Goal: Task Accomplishment & Management: Manage account settings

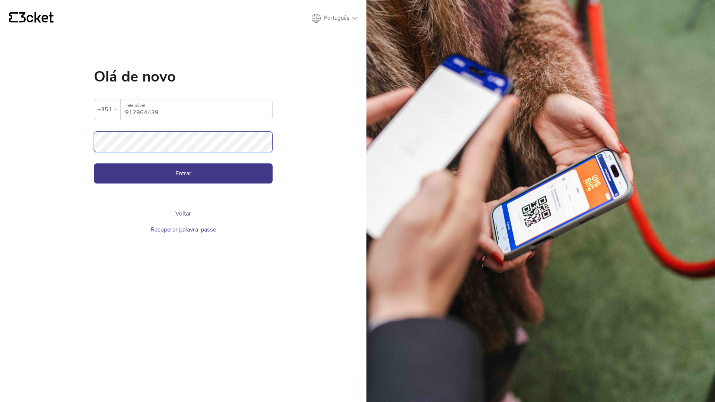
click at [94, 164] on button "Entrar" at bounding box center [183, 174] width 179 height 20
click at [158, 181] on button "Entrar" at bounding box center [183, 174] width 179 height 20
click at [94, 164] on button "Entrar" at bounding box center [183, 174] width 179 height 20
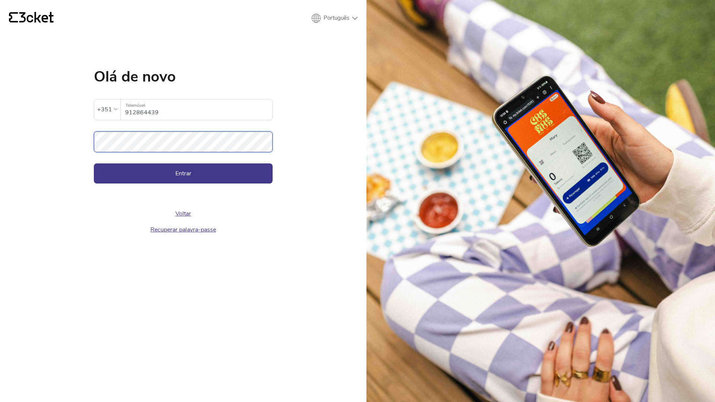
click at [94, 164] on button "Entrar" at bounding box center [183, 174] width 179 height 20
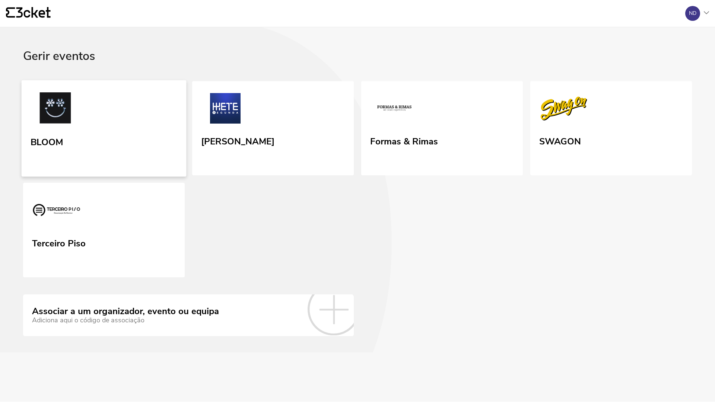
click at [126, 110] on link "BLOOM" at bounding box center [104, 128] width 165 height 96
